Goal: Book appointment/travel/reservation

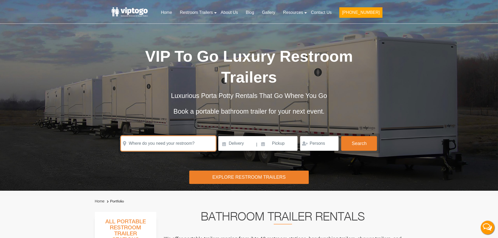
click at [154, 141] on input "text" at bounding box center [168, 143] width 95 height 15
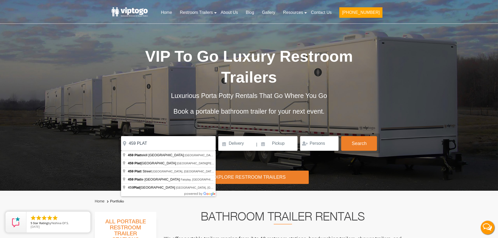
type input "[STREET_ADDRESS]"
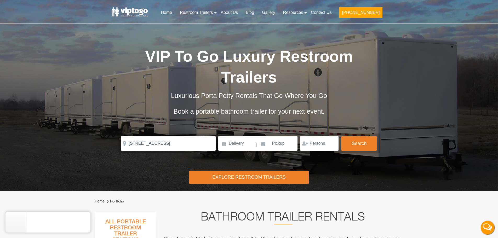
drag, startPoint x: 177, startPoint y: 155, endPoint x: 234, endPoint y: 157, distance: 57.5
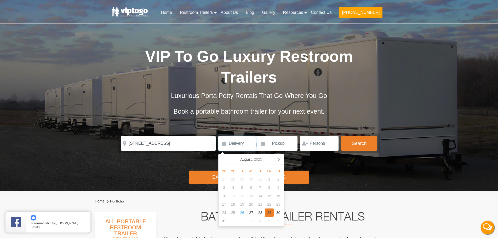
click at [269, 214] on div "29" at bounding box center [269, 212] width 9 height 8
type input "[DATE]"
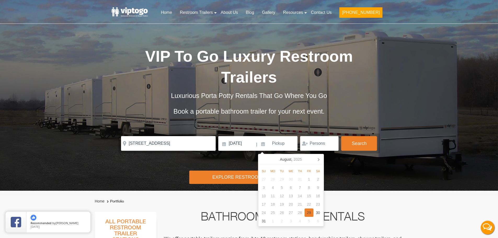
drag, startPoint x: 311, startPoint y: 212, endPoint x: 362, endPoint y: 178, distance: 62.2
click at [311, 212] on div "29" at bounding box center [308, 212] width 9 height 8
type input "[DATE]"
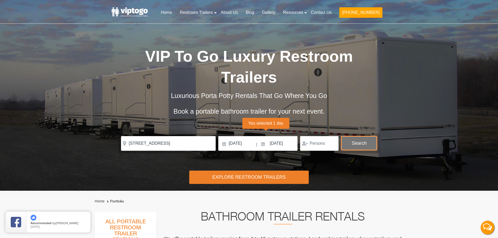
click at [353, 145] on button "Search" at bounding box center [359, 143] width 36 height 14
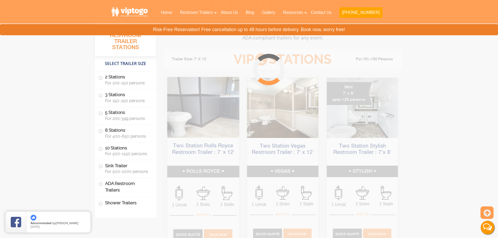
scroll to position [212, 0]
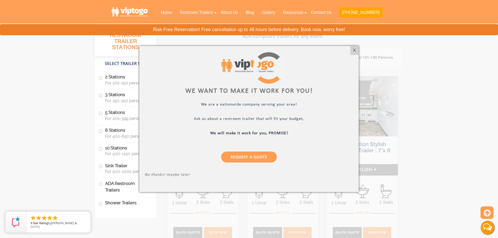
drag, startPoint x: 355, startPoint y: 49, endPoint x: 338, endPoint y: 42, distance: 18.8
click at [355, 49] on div "X" at bounding box center [354, 50] width 8 height 9
